Goal: Information Seeking & Learning: Learn about a topic

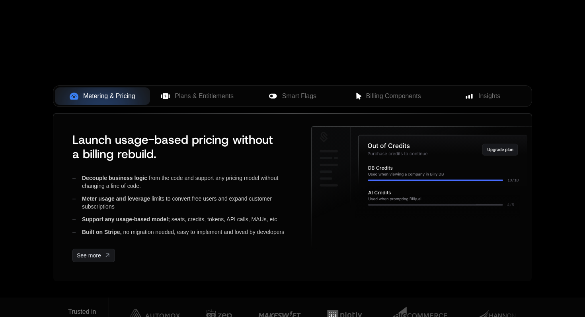
scroll to position [295, 0]
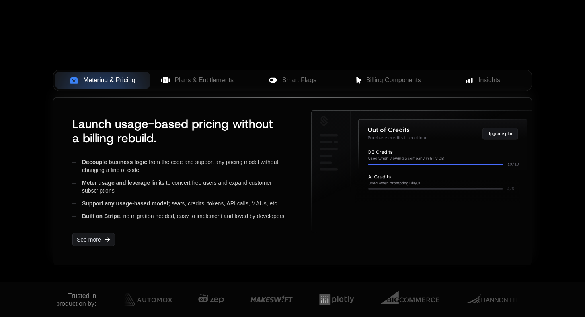
click at [227, 98] on div "Launch usage-based pricing without a billing rebuild. Decouple business logic f…" at bounding box center [292, 182] width 478 height 168
click at [227, 89] on div "Metering & Pricing Plans & Entitlements Smart Flags Billing Components Insights" at bounding box center [292, 80] width 479 height 21
click at [219, 81] on span "Plans & Entitlements" at bounding box center [204, 81] width 59 height 10
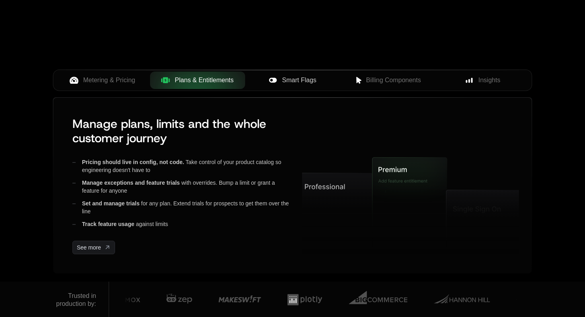
click at [275, 77] on icon at bounding box center [272, 80] width 9 height 9
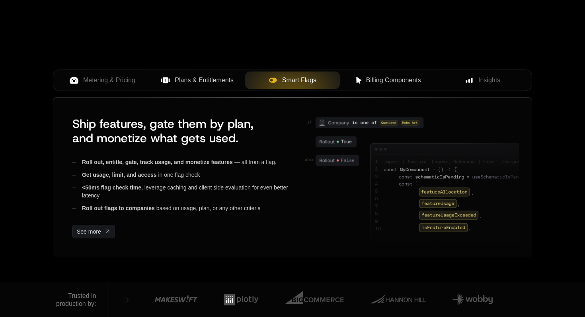
click at [387, 82] on span "Billing Components" at bounding box center [393, 81] width 55 height 10
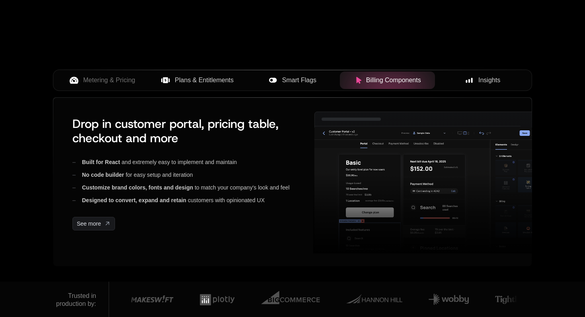
click at [476, 82] on div "Insights" at bounding box center [482, 81] width 82 height 10
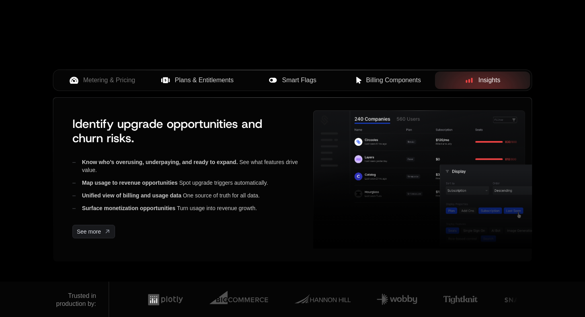
click at [197, 79] on span "Plans & Entitlements" at bounding box center [204, 81] width 59 height 10
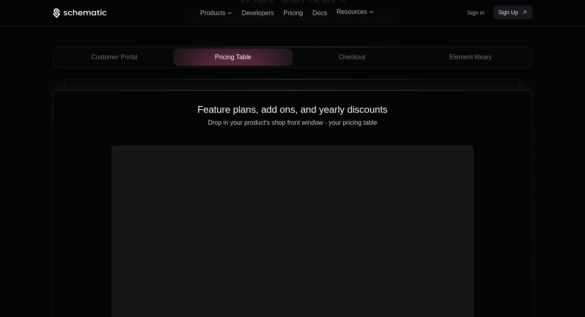
scroll to position [2832, 0]
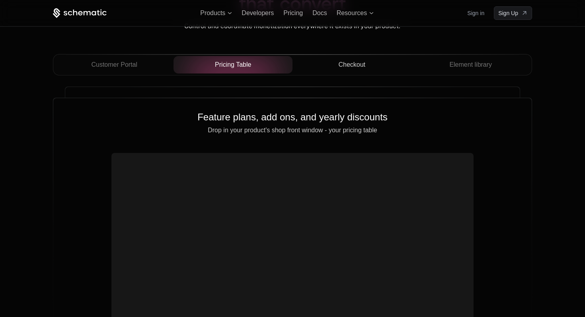
click at [346, 61] on span "Checkout" at bounding box center [351, 65] width 27 height 10
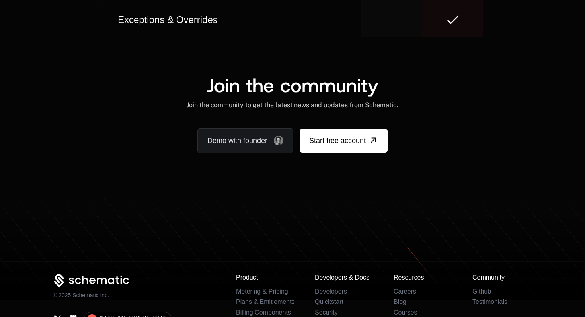
scroll to position [4864, 0]
